Goal: Information Seeking & Learning: Learn about a topic

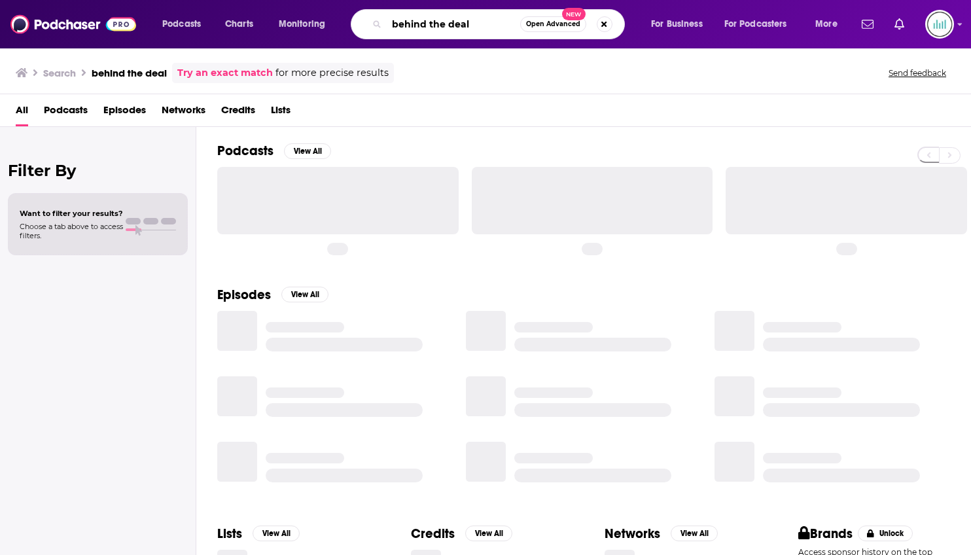
click at [450, 18] on input "behind the deal" at bounding box center [454, 24] width 134 height 21
click at [450, 19] on input "behind the deal" at bounding box center [454, 24] width 134 height 21
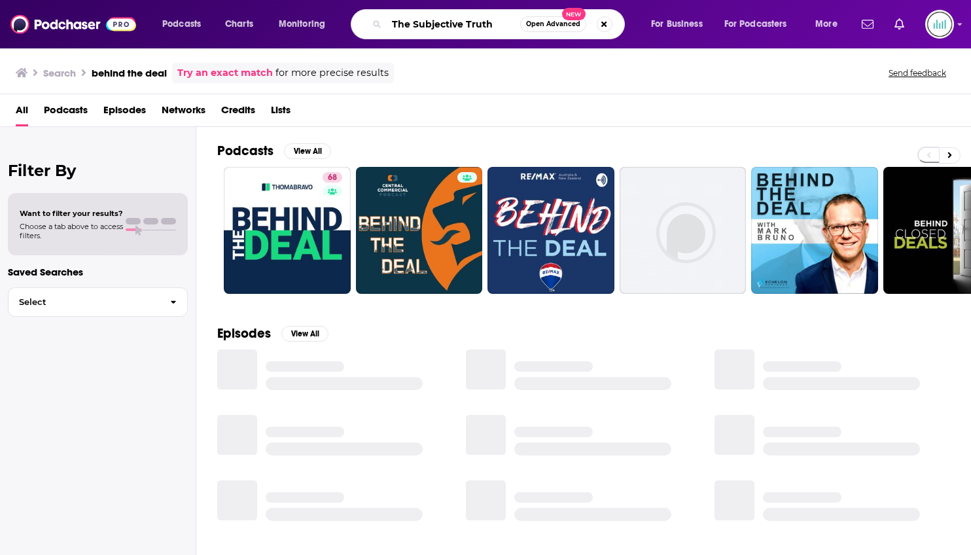
type input "The Subjective Truth"
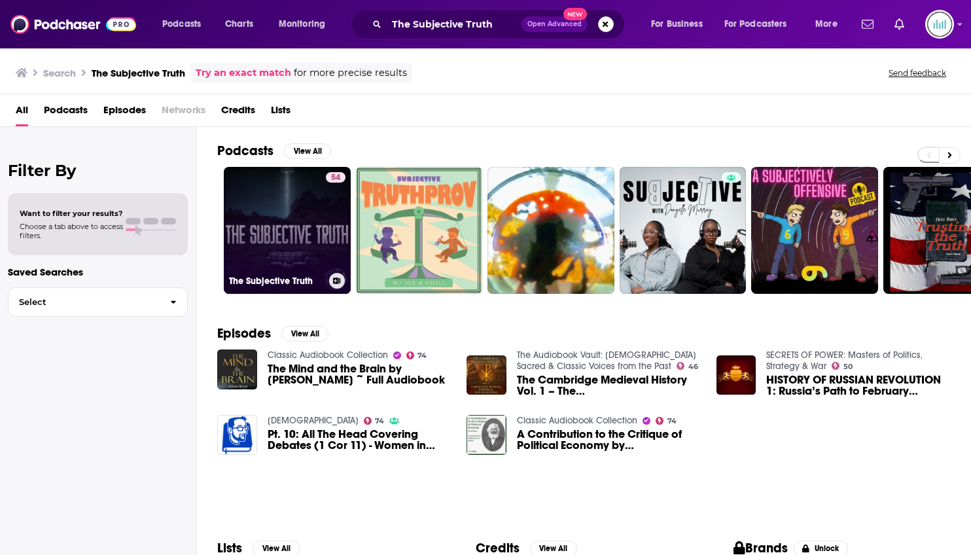
click at [283, 211] on link "54 The Subjective Truth" at bounding box center [287, 230] width 127 height 127
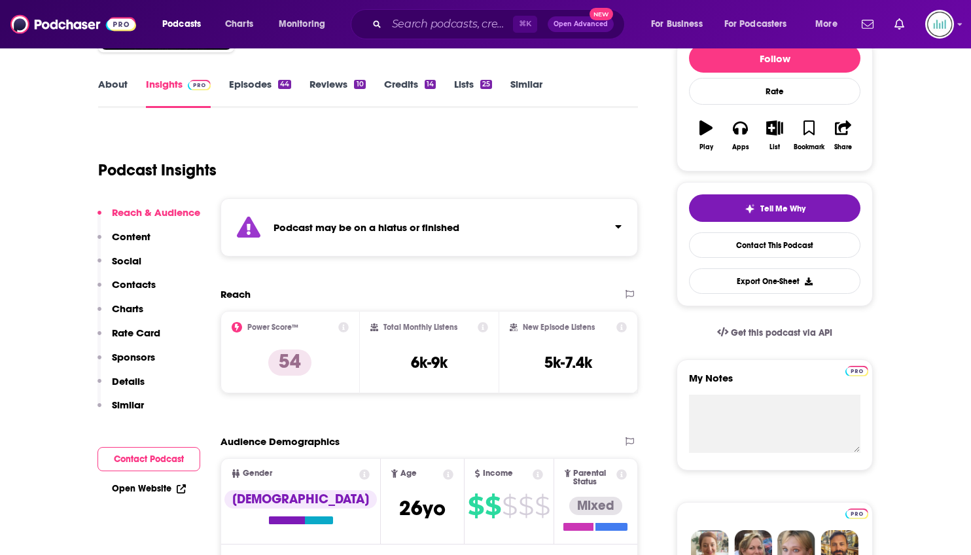
scroll to position [175, 0]
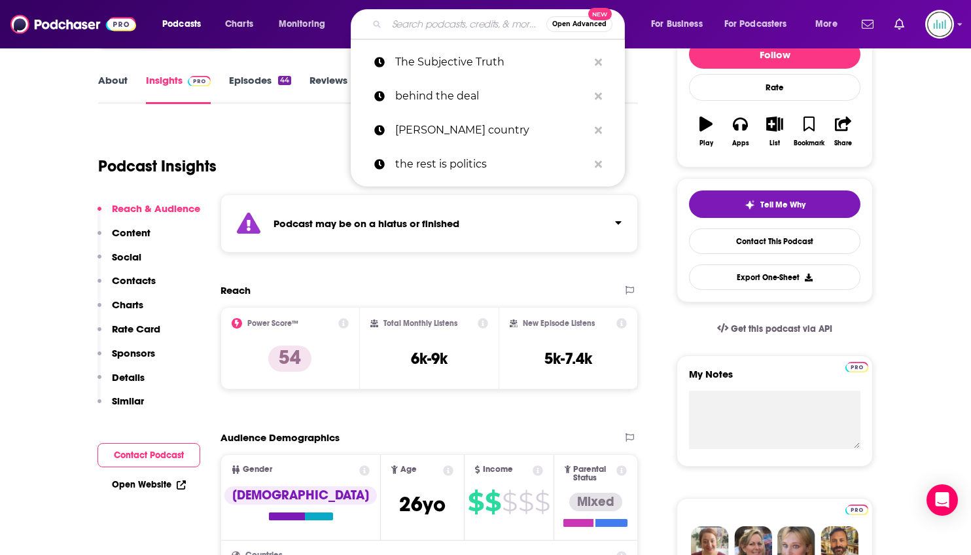
click at [400, 24] on input "Search podcasts, credits, & more..." at bounding box center [467, 24] width 160 height 21
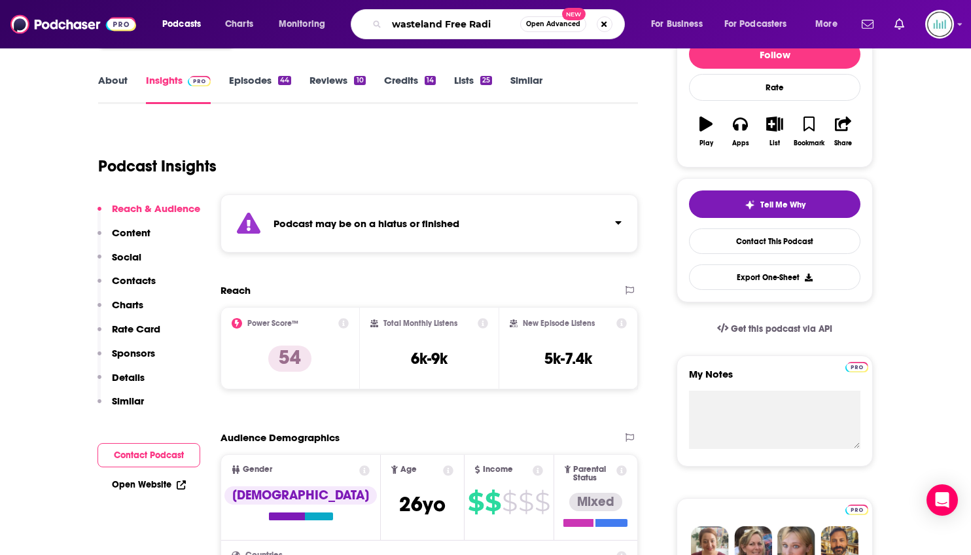
type input "wasteland Free Radio"
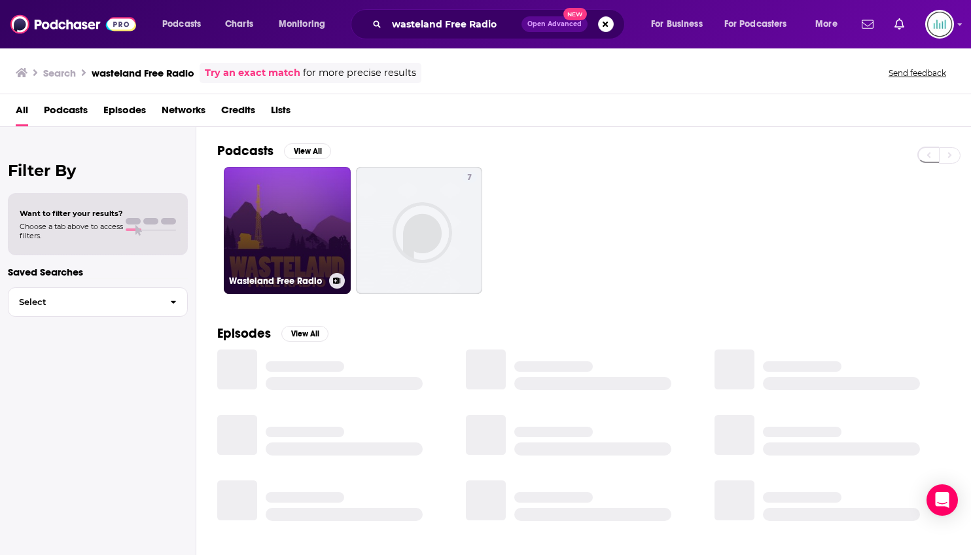
click at [303, 213] on link "Wasteland Free Radio" at bounding box center [287, 230] width 127 height 127
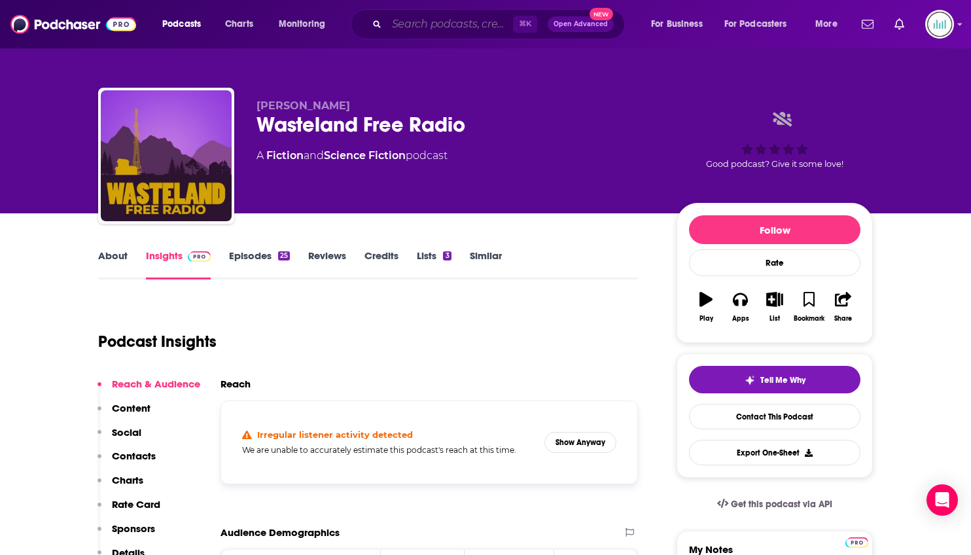
click at [460, 29] on input "Search podcasts, credits, & more..." at bounding box center [450, 24] width 126 height 21
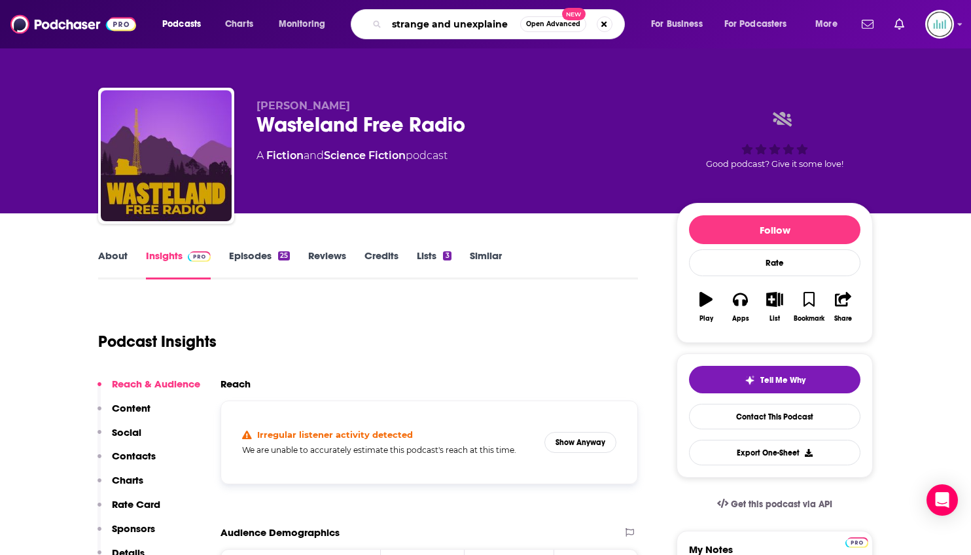
type input "strange and unexplained"
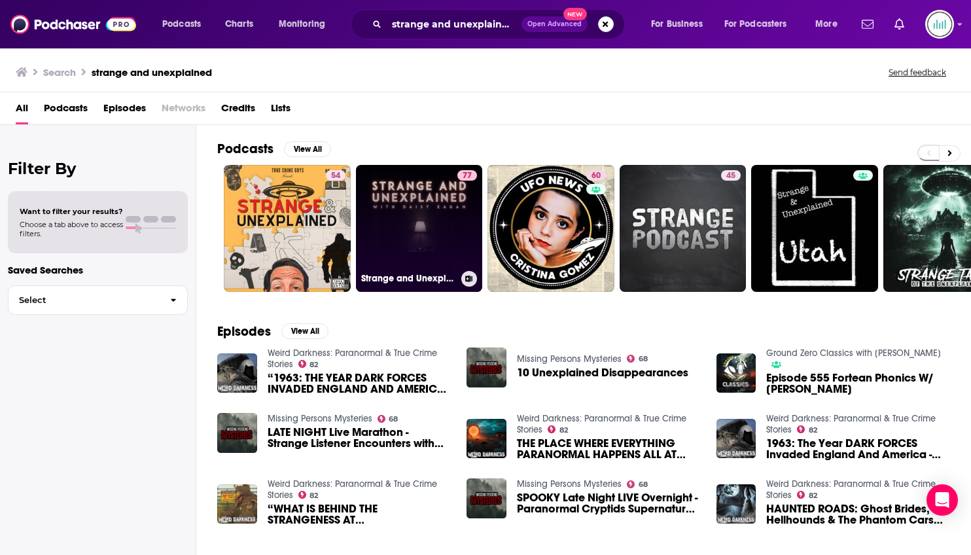
click at [416, 211] on link "77 Strange and Unexplained with [PERSON_NAME]" at bounding box center [419, 228] width 127 height 127
